Goal: Find specific page/section: Find specific page/section

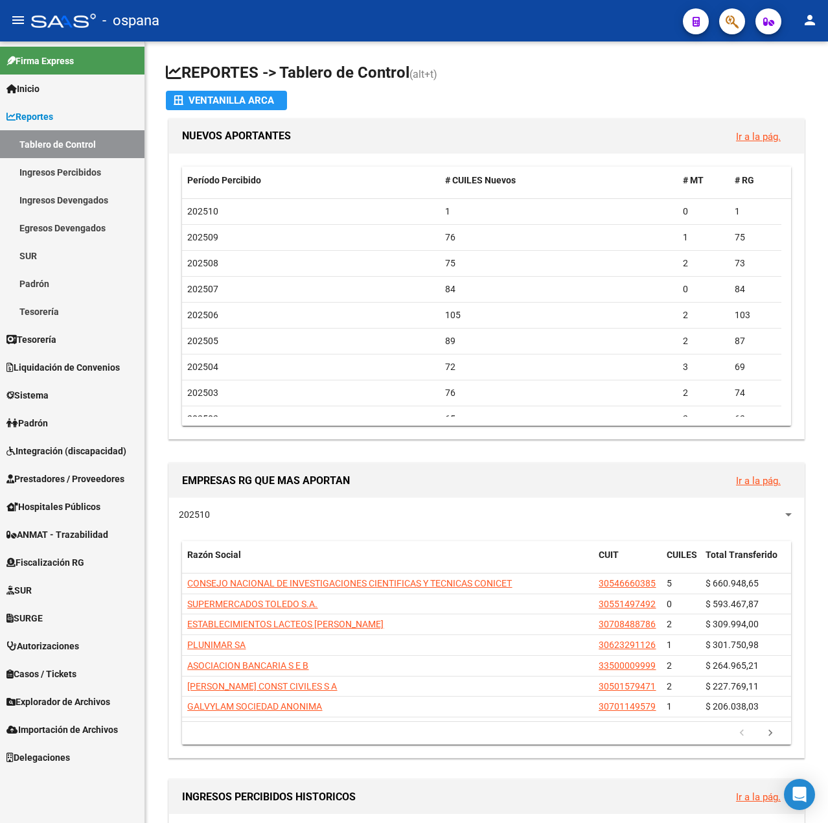
click at [73, 487] on link "Prestadores / Proveedores" at bounding box center [72, 479] width 145 height 28
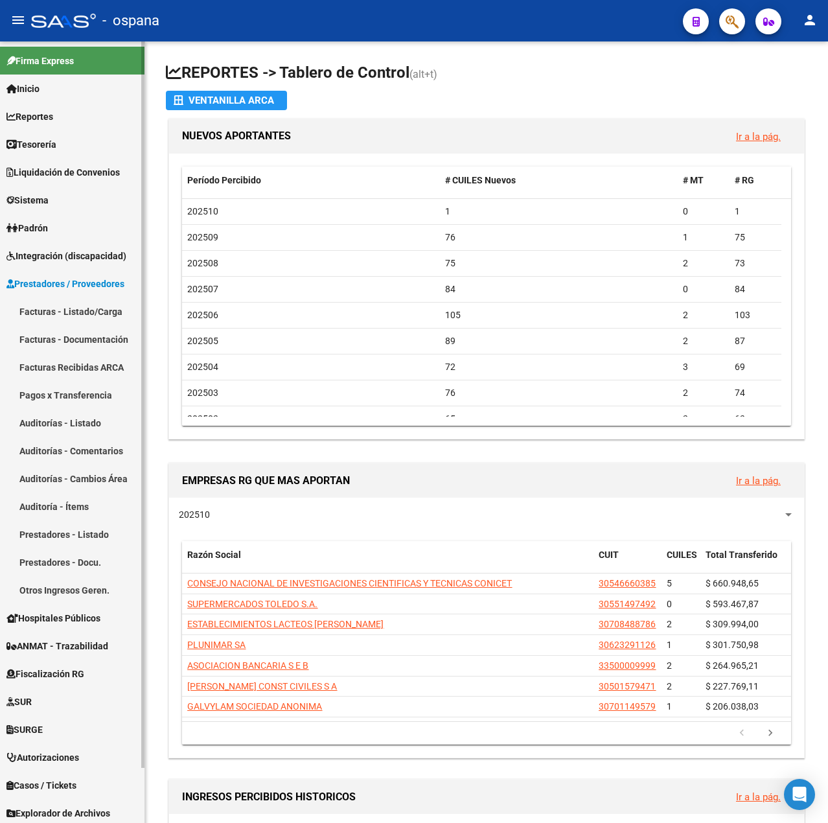
click at [64, 393] on link "Pagos x Transferencia" at bounding box center [72, 395] width 145 height 28
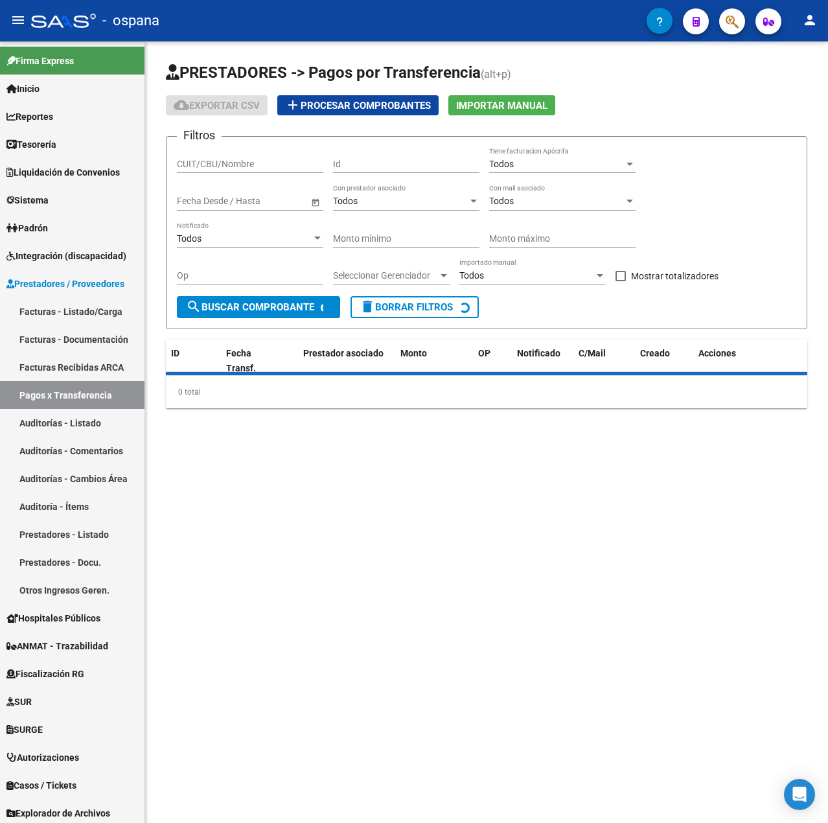
click at [252, 169] on div "CUIT/CBU/Nombre" at bounding box center [250, 160] width 147 height 26
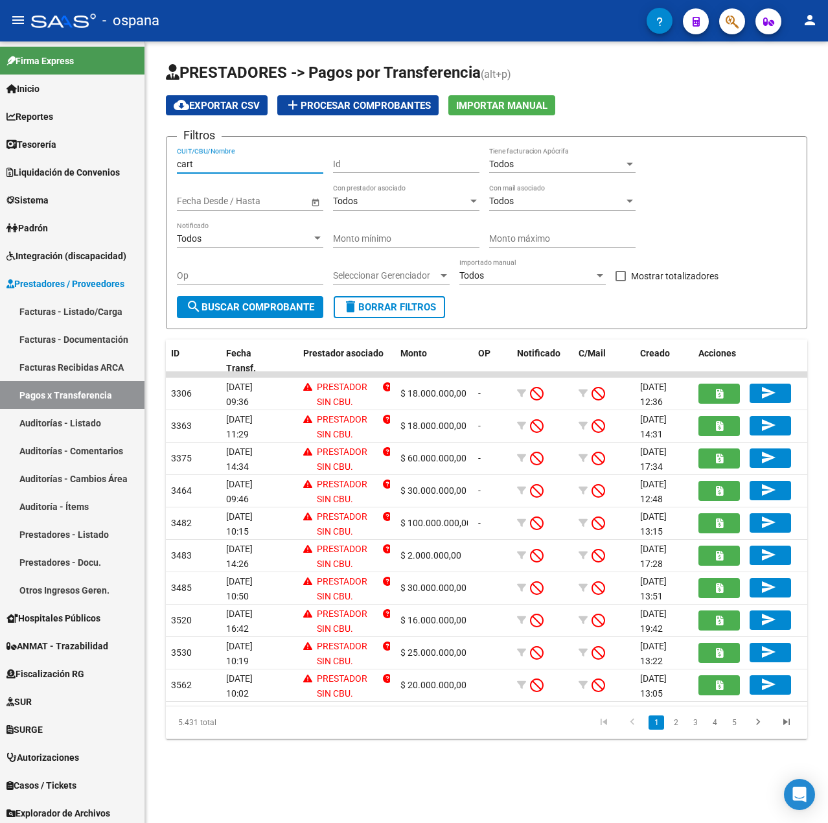
type input "carti"
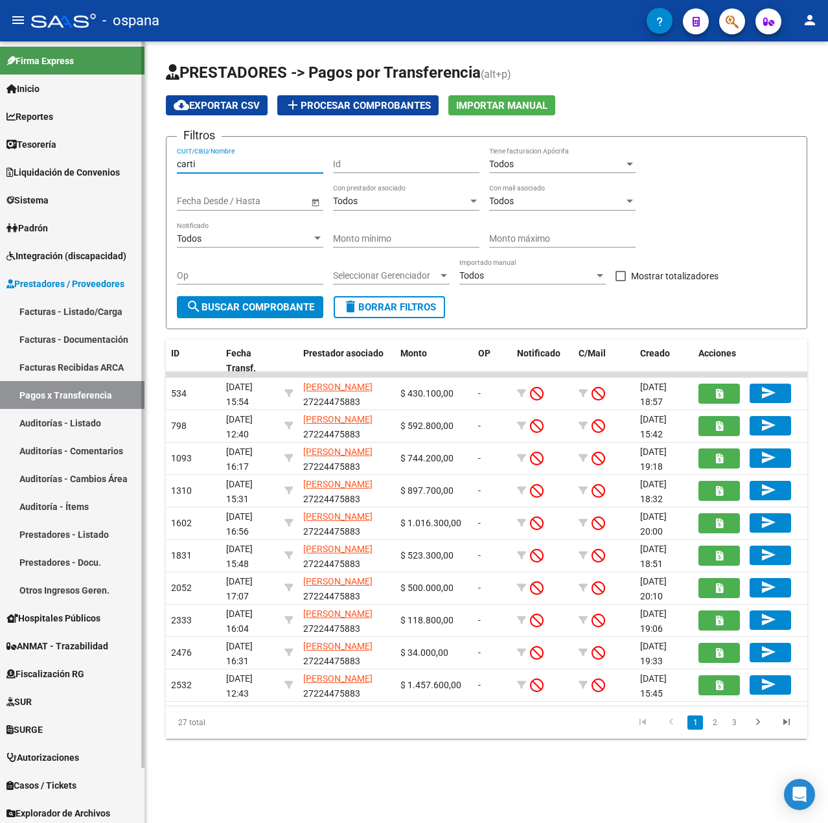
drag, startPoint x: 242, startPoint y: 165, endPoint x: 38, endPoint y: 167, distance: 204.8
click at [38, 167] on mat-sidenav-container "Firma Express Inicio Calendario SSS Instructivos Contacto OS Reportes Tablero d…" at bounding box center [414, 432] width 828 height 782
click at [241, 356] on span "Fecha Transf." at bounding box center [241, 360] width 30 height 25
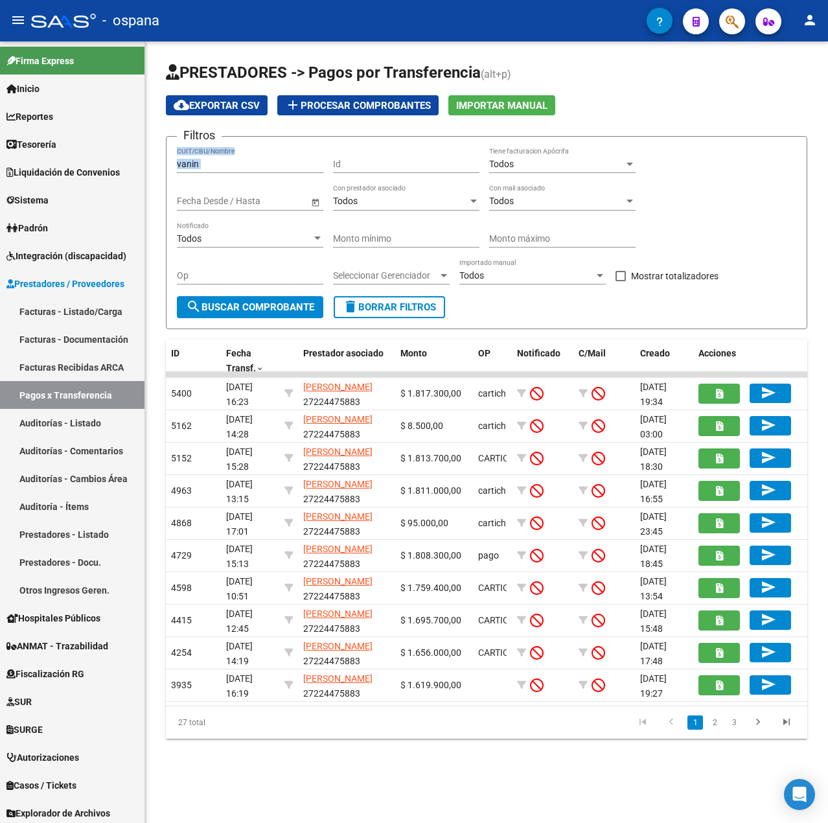
drag, startPoint x: 208, startPoint y: 174, endPoint x: 207, endPoint y: 165, distance: 9.7
click at [207, 167] on div "vanin CUIT/CBU/Nombre" at bounding box center [250, 165] width 147 height 37
click at [207, 163] on input "vanin" at bounding box center [250, 164] width 147 height 11
click at [206, 163] on input "vanin" at bounding box center [250, 164] width 147 height 11
type input "CASTELAO"
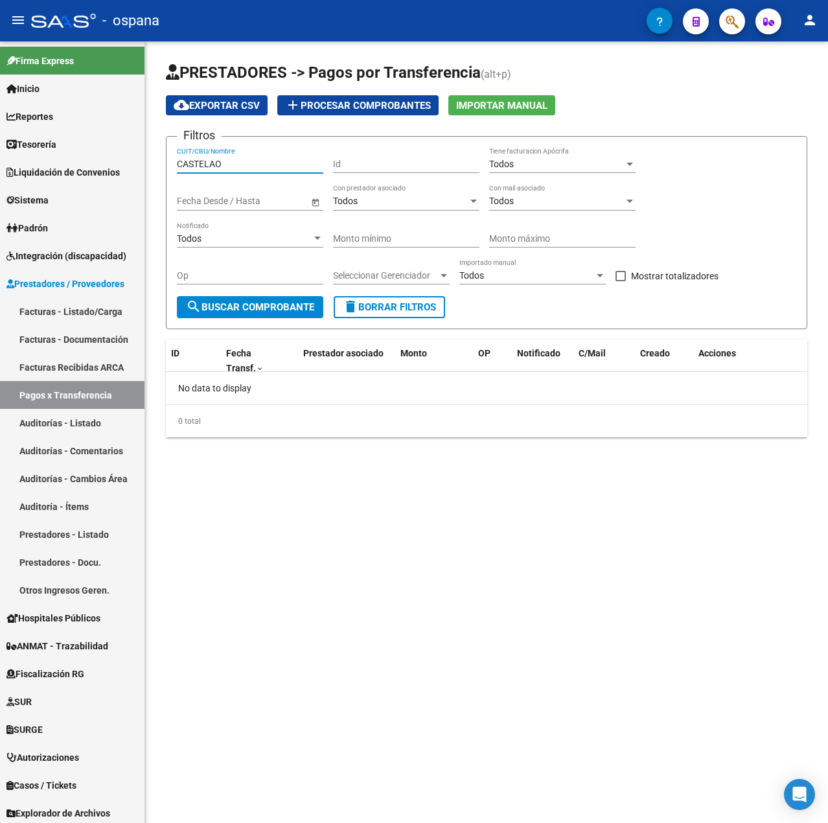
drag, startPoint x: 246, startPoint y: 163, endPoint x: -158, endPoint y: 146, distance: 404.2
click at [0, 146] on html "menu - ospana person Firma Express Inicio Calendario SSS Instructivos Contacto …" at bounding box center [414, 411] width 828 height 823
type input "DEPORTIVO"
click at [227, 165] on input "DEPORTIVO" at bounding box center [250, 164] width 147 height 11
